Goal: Task Accomplishment & Management: Complete application form

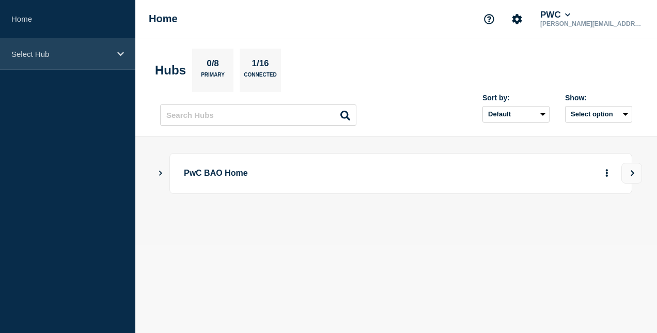
click at [62, 42] on div "Select Hub" at bounding box center [67, 54] width 135 height 32
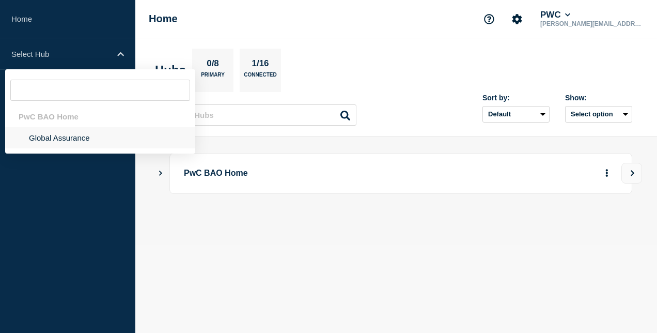
click at [65, 137] on li "Global Assurance" at bounding box center [100, 137] width 190 height 21
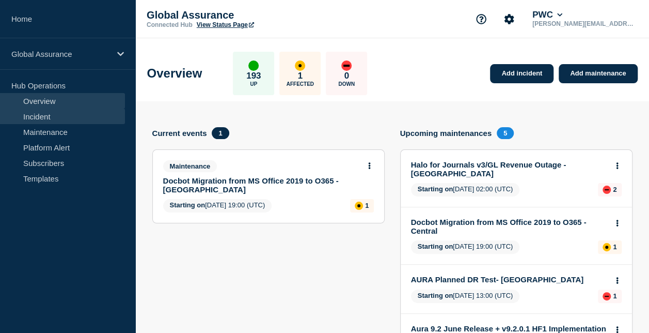
click at [50, 118] on link "Incident" at bounding box center [62, 115] width 125 height 15
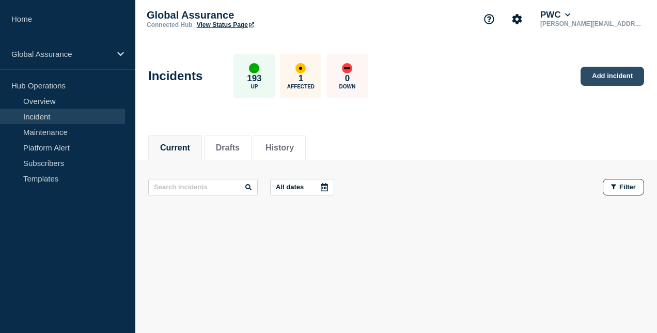
click at [615, 74] on link "Add incident" at bounding box center [612, 76] width 64 height 19
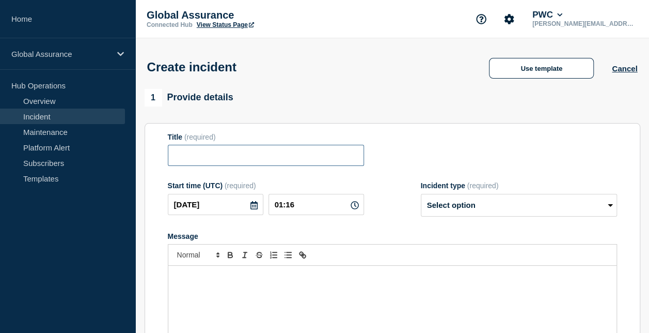
click at [218, 153] on input "Title" at bounding box center [266, 155] width 196 height 21
paste input "INC25961866"
click at [171, 160] on input "INC25961866-" at bounding box center [266, 155] width 196 height 21
paste input "Issues with Alteryx Gallery for AU Data Platform Alteryx instance"
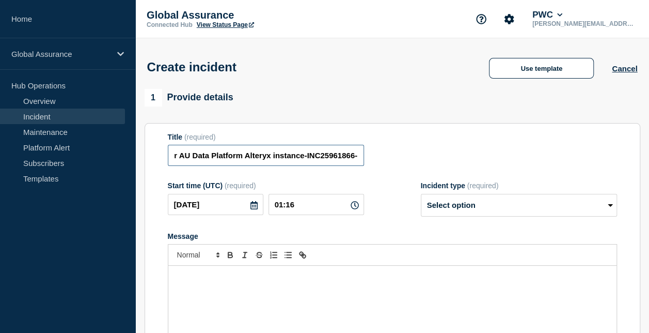
drag, startPoint x: 301, startPoint y: 160, endPoint x: 406, endPoint y: 162, distance: 105.4
click at [406, 162] on div "Title (required) Issues with Alteryx Gallery for AU Data Platform Alteryx insta…" at bounding box center [392, 150] width 449 height 34
click at [334, 159] on input "Issues with Alteryx Gallery for AU Data Platform Alteryx instance-INC25961866-" at bounding box center [266, 155] width 196 height 21
click at [358, 159] on input "Issues with Alteryx Gallery for AU Data Platform Alteryx instance-INC25961866-" at bounding box center [266, 155] width 196 height 21
click at [353, 158] on input "Issues with Alteryx Gallery for AU Data Platform Alteryx instance-INC25961866-" at bounding box center [266, 155] width 196 height 21
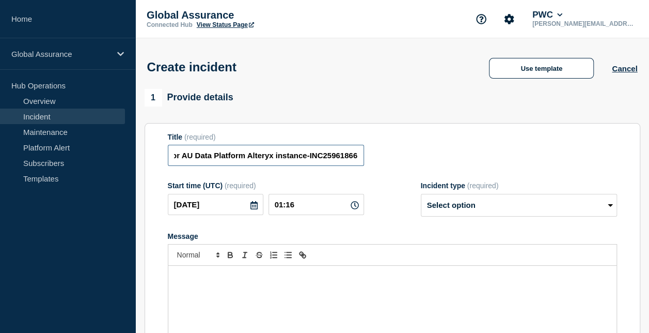
scroll to position [0, 108]
type input "Issues with Alteryx Gallery for AU Data Platform Alteryx instance-INC25961866"
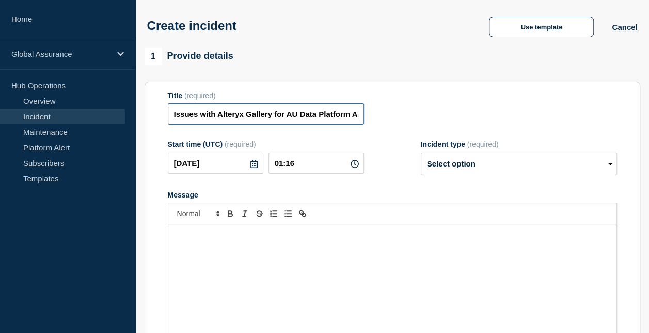
scroll to position [52, 0]
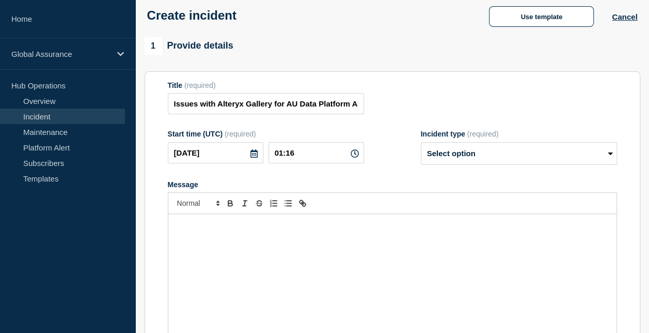
click at [199, 234] on div "Message" at bounding box center [392, 276] width 448 height 124
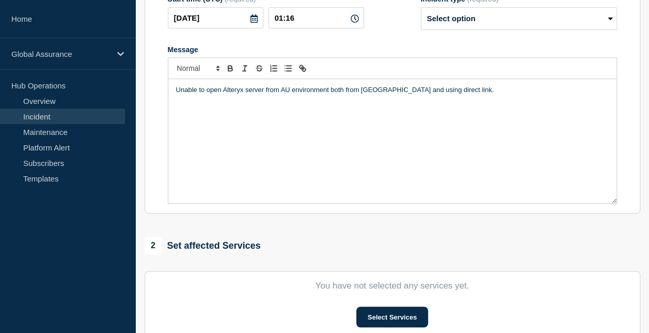
scroll to position [183, 0]
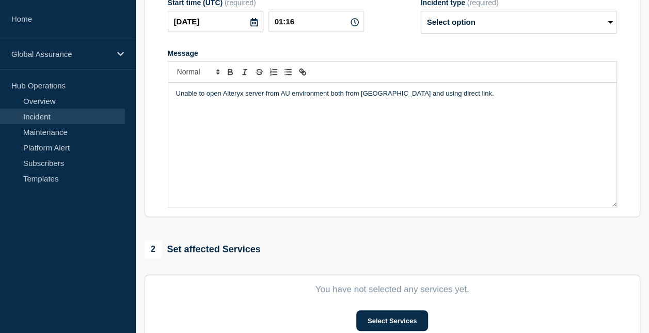
click at [195, 121] on div "Unable to open Alteryx server from AU environment both from [GEOGRAPHIC_DATA] a…" at bounding box center [392, 145] width 448 height 124
click at [478, 94] on p "Unable to open Alteryx server from AU environment both from [GEOGRAPHIC_DATA] a…" at bounding box center [392, 93] width 433 height 9
click at [184, 111] on p "Message" at bounding box center [392, 112] width 433 height 9
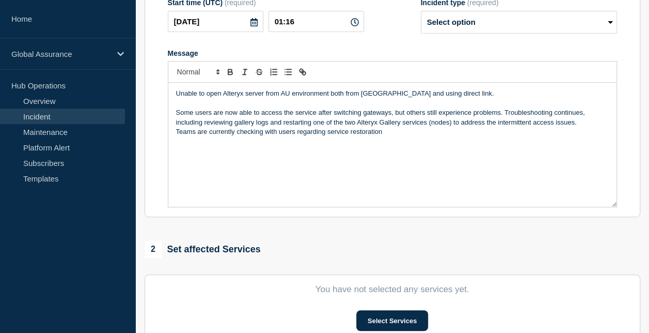
scroll to position [389, 0]
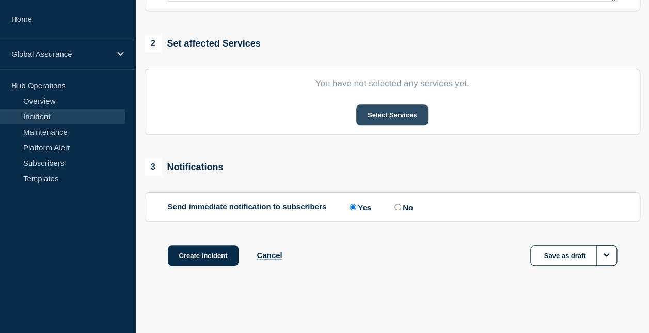
click at [391, 119] on button "Select Services" at bounding box center [392, 114] width 72 height 21
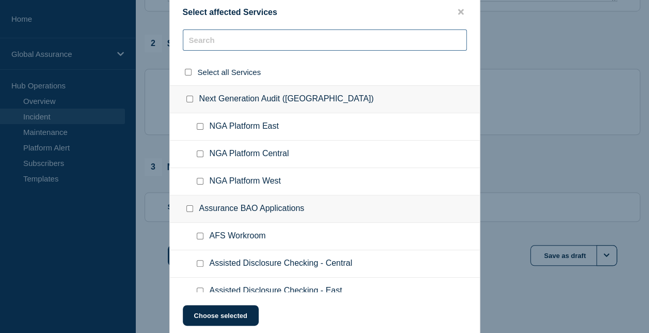
click at [232, 37] on input "text" at bounding box center [325, 39] width 284 height 21
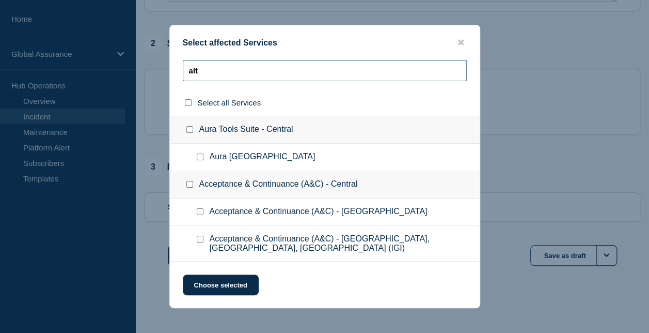
click at [216, 72] on input "alt" at bounding box center [325, 70] width 284 height 21
type input "altr"
checkbox input "true"
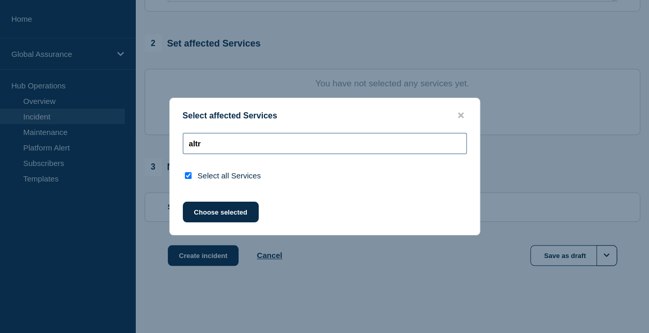
type input "alt"
checkbox input "false"
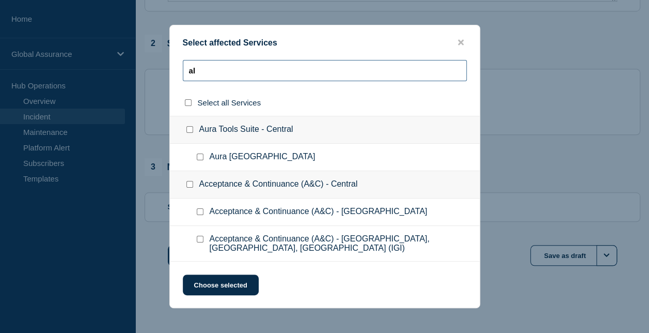
type input "a"
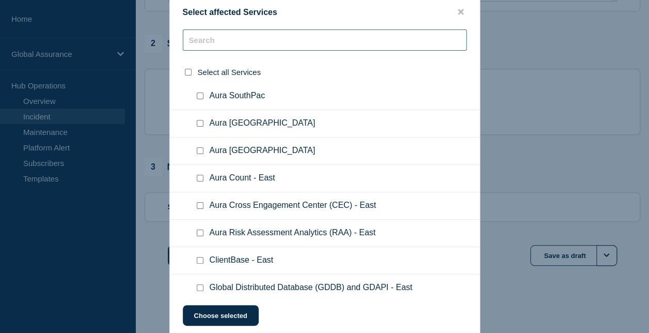
scroll to position [2392, 0]
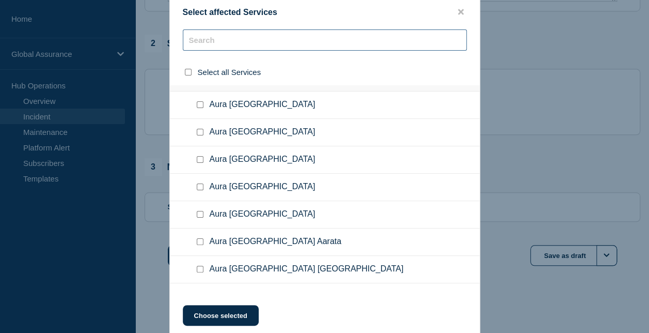
click at [214, 38] on input "text" at bounding box center [325, 39] width 284 height 21
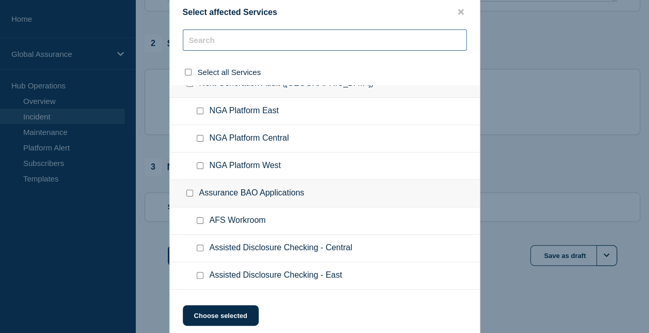
scroll to position [0, 0]
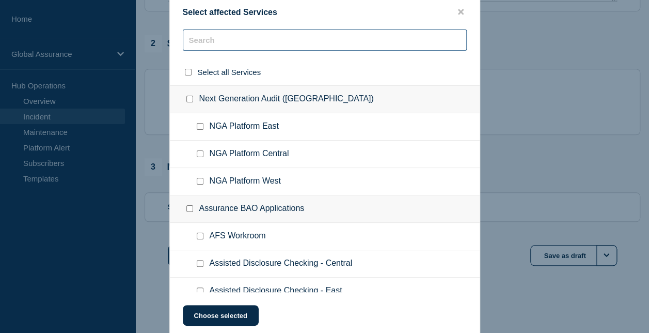
click at [202, 40] on input "text" at bounding box center [325, 39] width 284 height 21
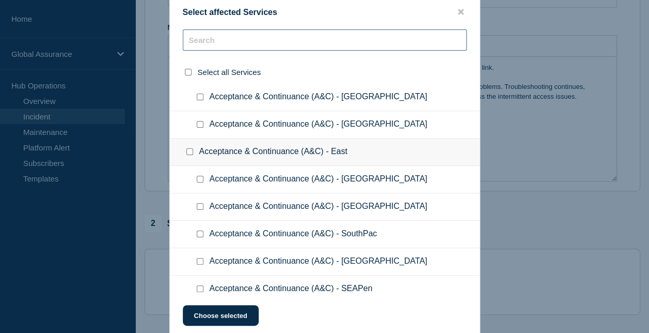
scroll to position [80, 0]
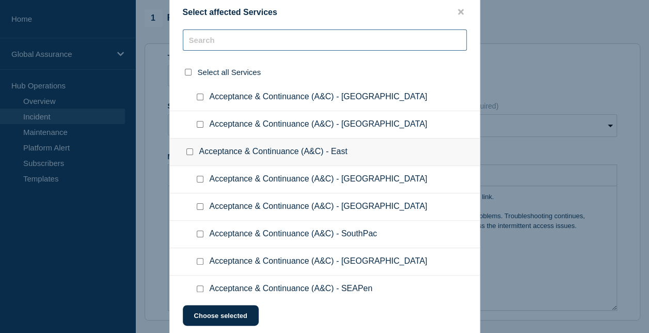
click at [227, 46] on input "text" at bounding box center [325, 39] width 284 height 21
paste input "Alteryx"
type input "Alteryx"
checkbox input "true"
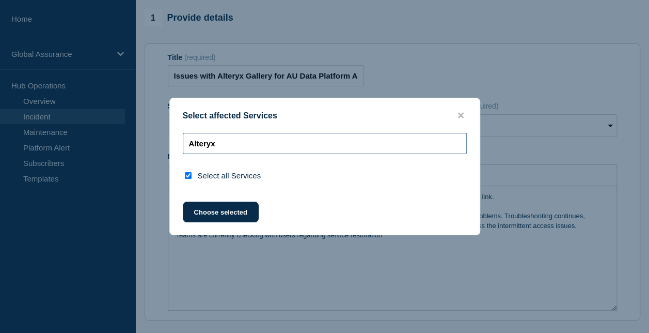
scroll to position [0, 0]
type input "Alteryx"
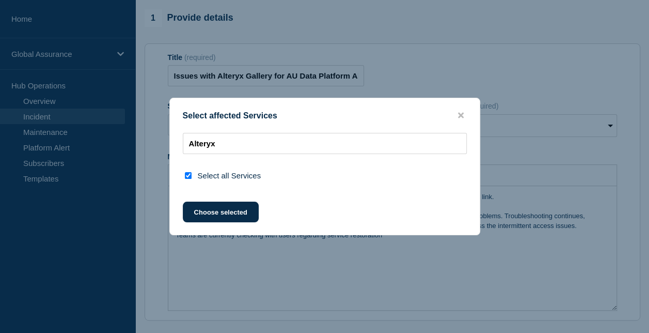
click at [187, 172] on input "select all checkbox" at bounding box center [188, 175] width 7 height 7
checkbox input "false"
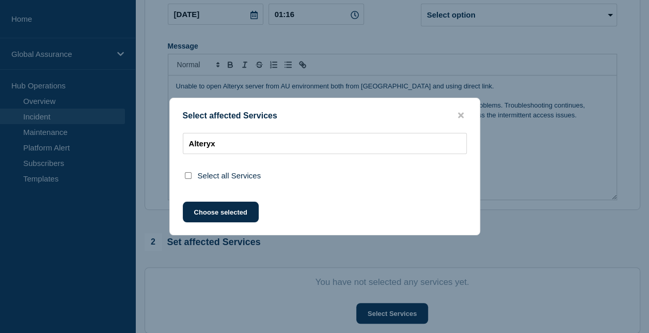
scroll to position [183, 0]
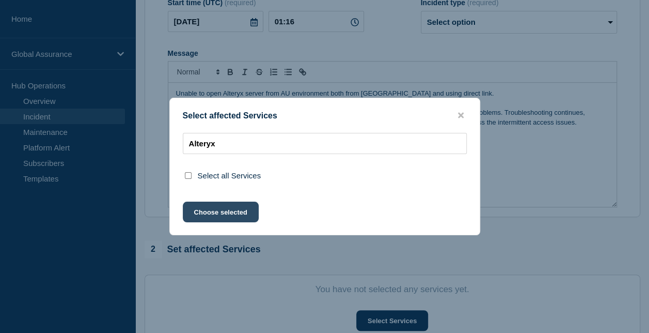
click at [230, 212] on button "Choose selected" at bounding box center [221, 211] width 76 height 21
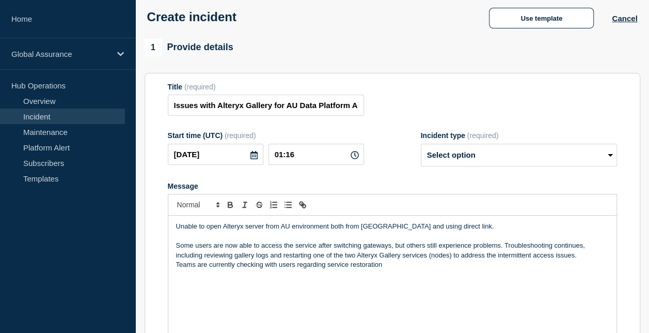
scroll to position [0, 0]
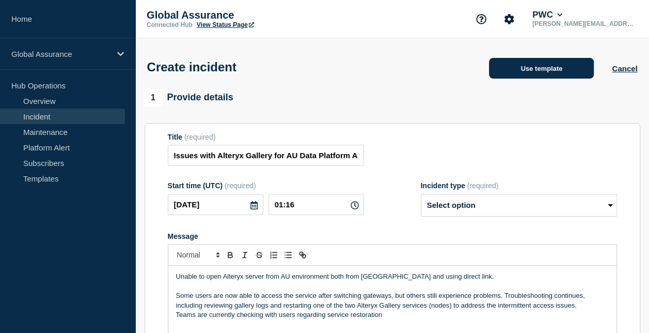
click at [526, 70] on button "Use template" at bounding box center [541, 68] width 105 height 21
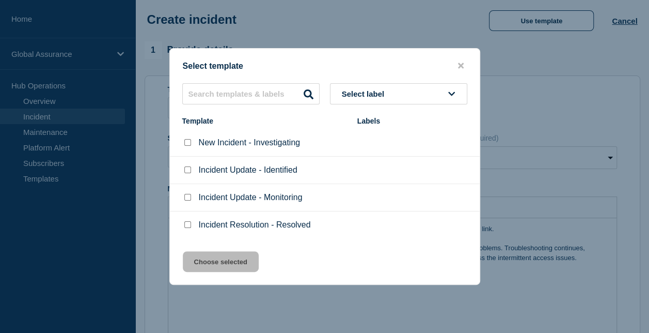
scroll to position [103, 0]
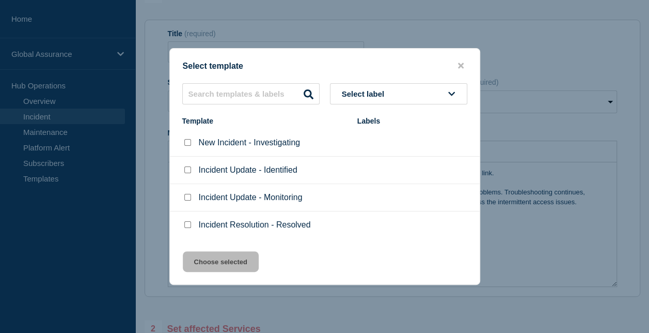
click at [259, 147] on p "New Incident - Investigating" at bounding box center [250, 142] width 102 height 9
click at [186, 146] on input "New Incident - Investigating checkbox" at bounding box center [187, 142] width 7 height 7
checkbox input "true"
click at [221, 263] on button "Choose selected" at bounding box center [221, 261] width 76 height 21
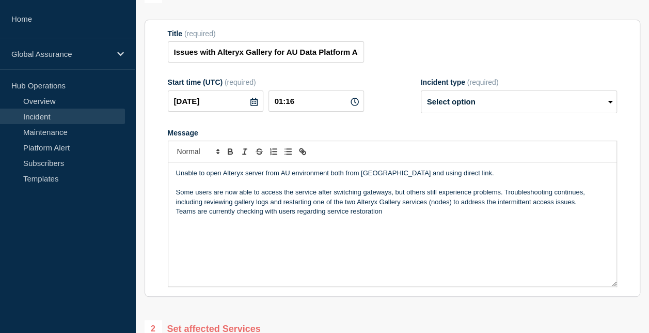
select select "investigating"
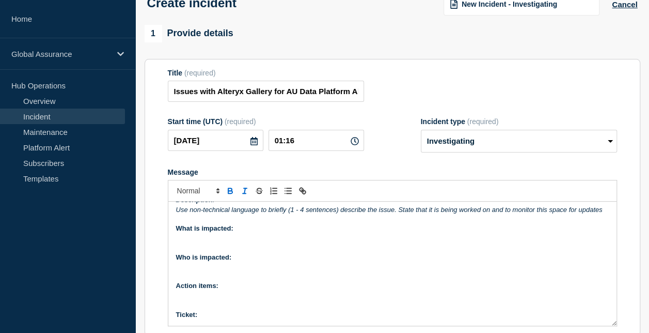
scroll to position [0, 0]
